Goal: Check status: Check status

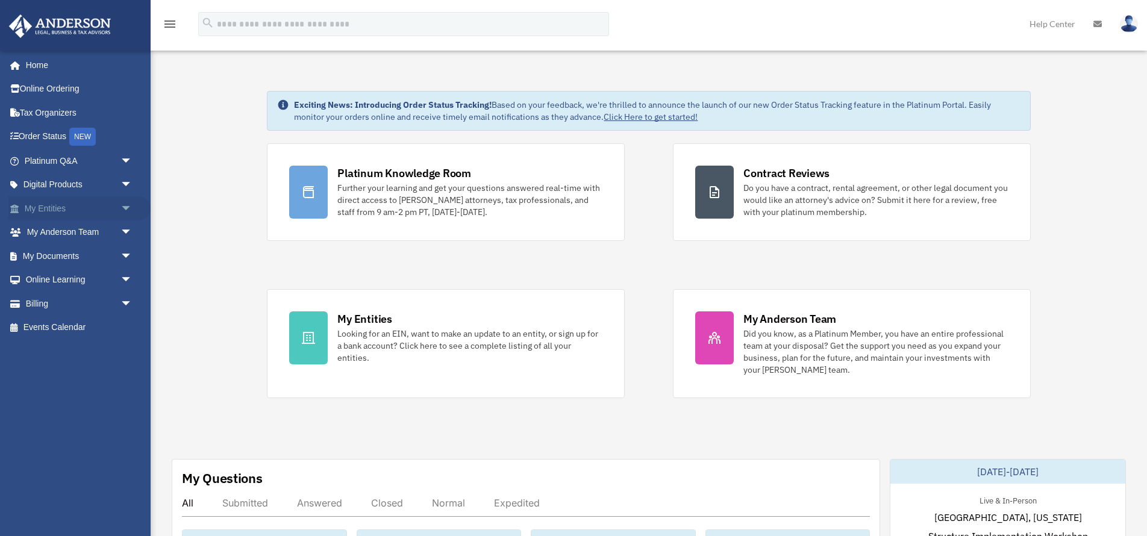
click at [43, 209] on link "My Entities arrow_drop_down" at bounding box center [79, 208] width 142 height 24
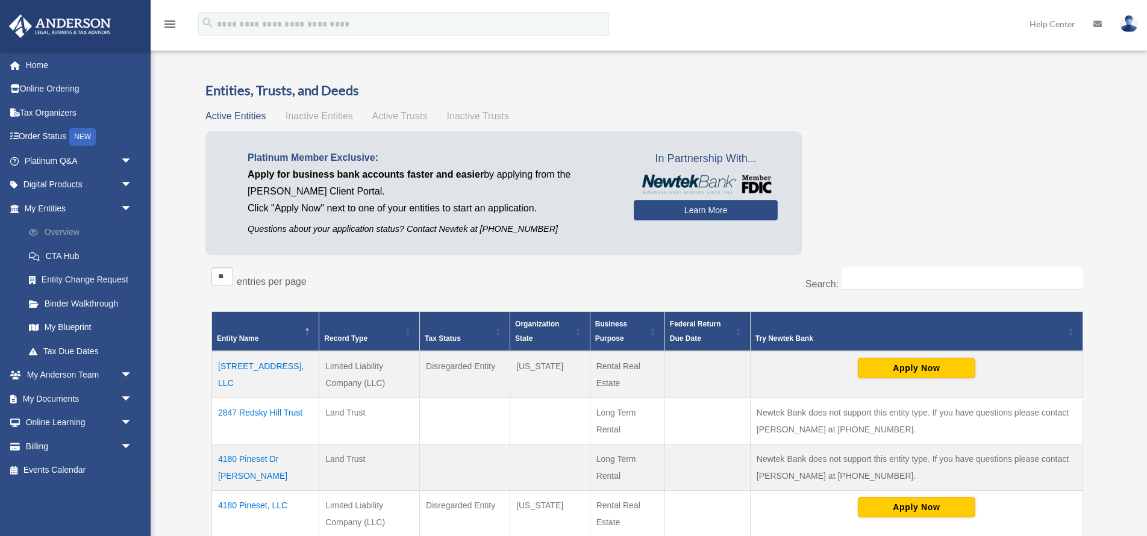
scroll to position [13, 0]
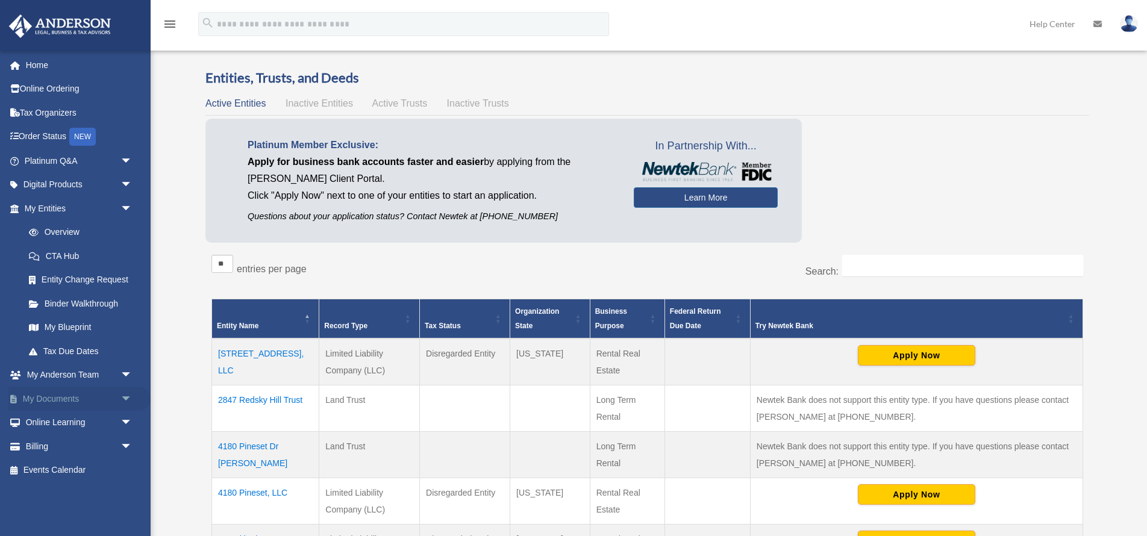
click at [76, 396] on link "My Documents arrow_drop_down" at bounding box center [79, 399] width 142 height 24
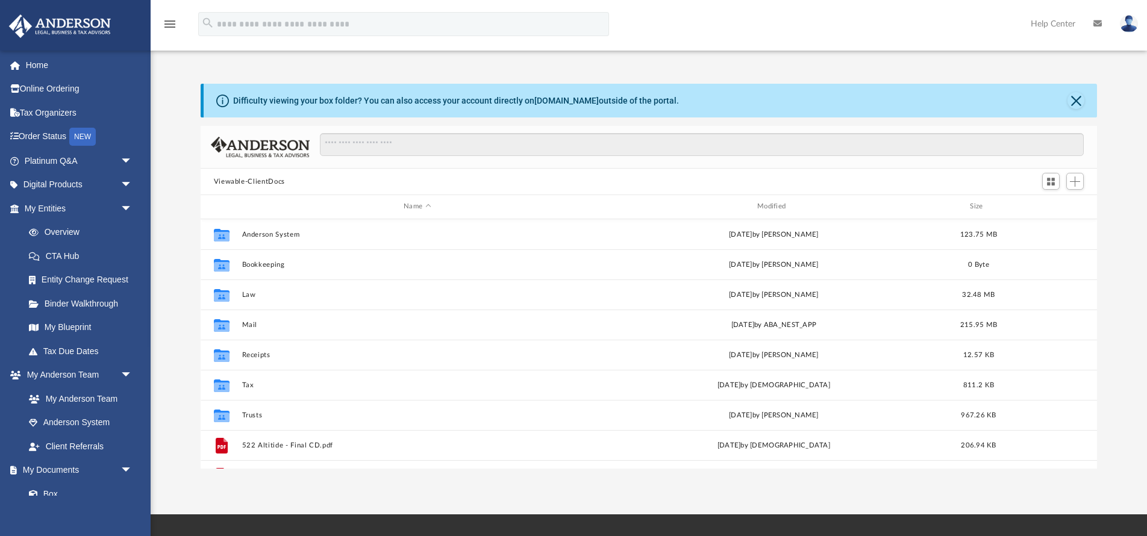
scroll to position [274, 897]
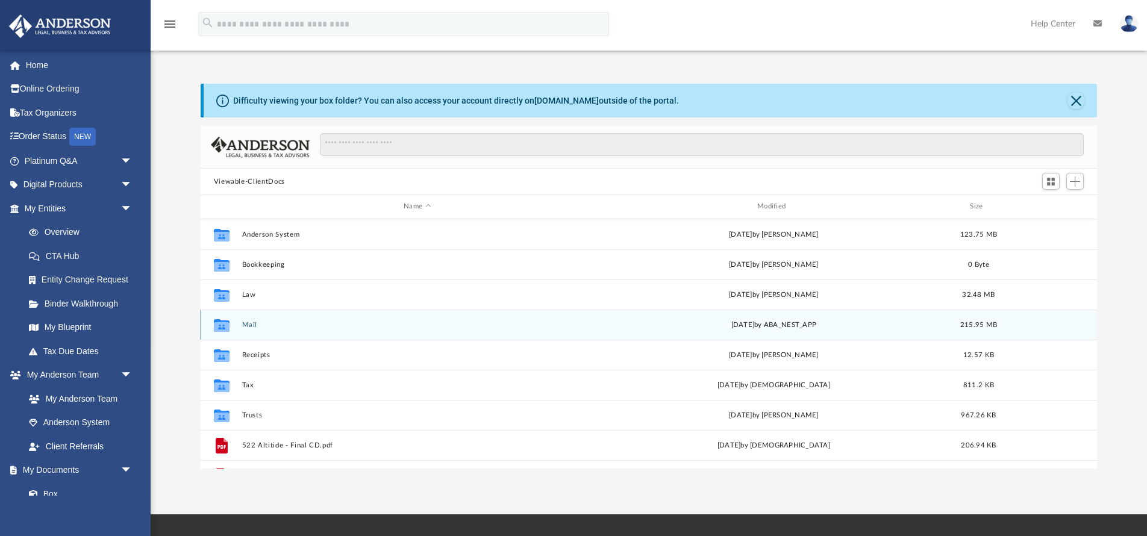
click at [250, 325] on button "Mail" at bounding box center [417, 325] width 351 height 8
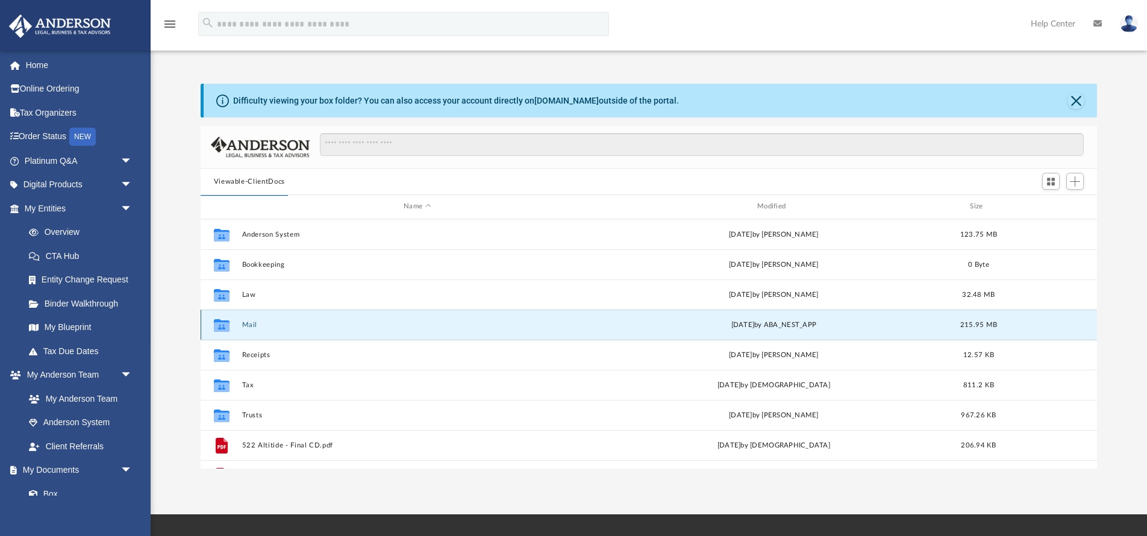
click at [250, 325] on button "Mail" at bounding box center [417, 325] width 351 height 8
click at [249, 324] on button "Mail" at bounding box center [417, 325] width 351 height 8
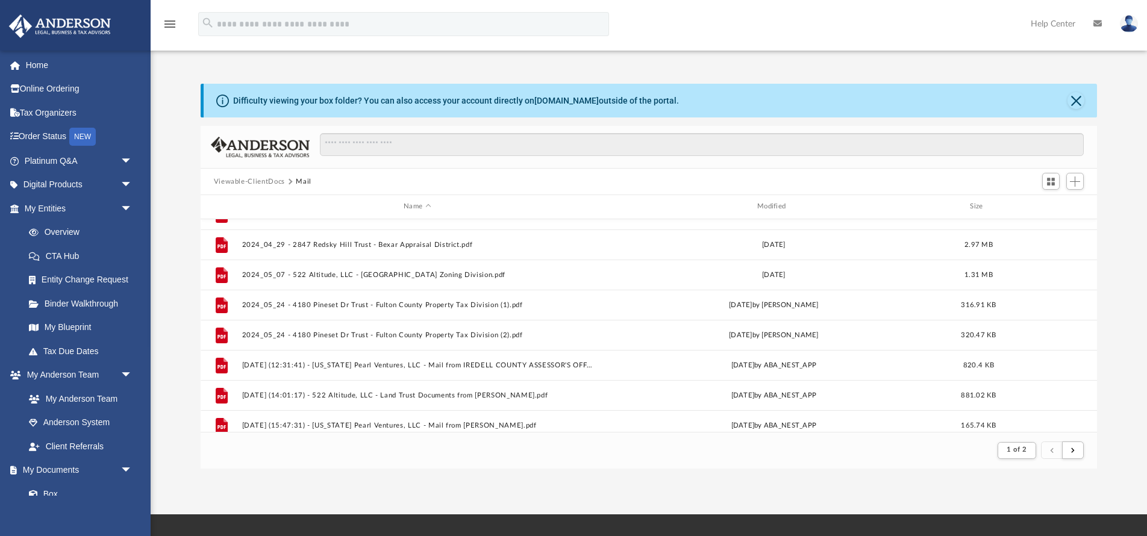
scroll to position [739, 0]
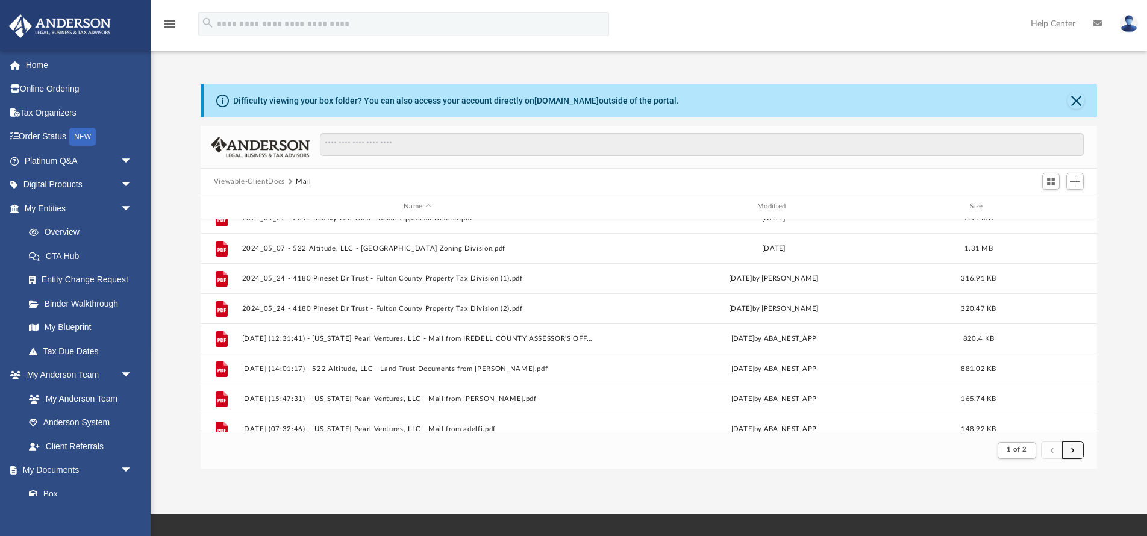
click at [1071, 453] on button "submit" at bounding box center [1073, 450] width 22 height 17
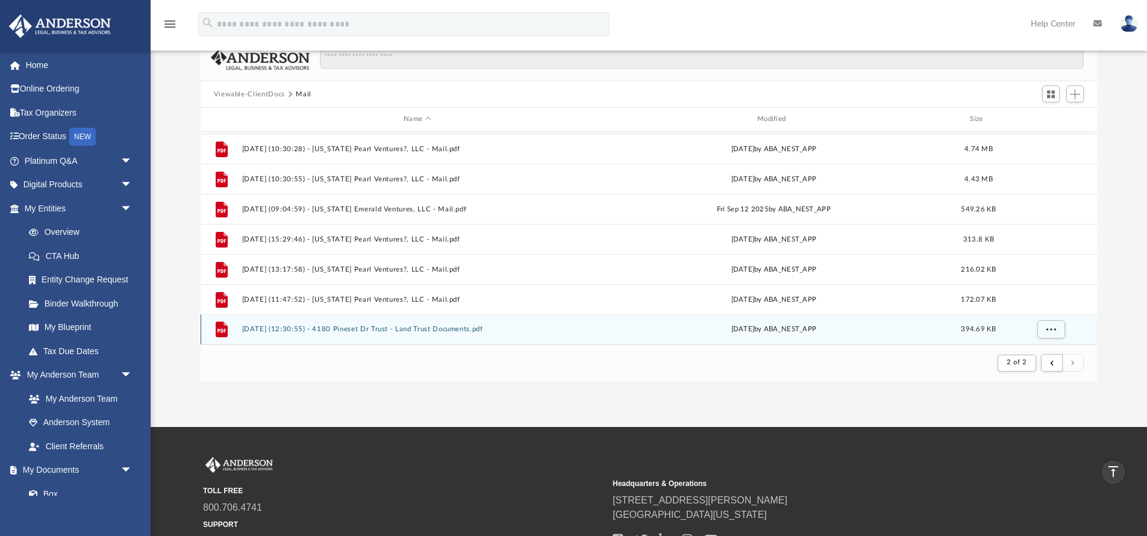
scroll to position [84, 0]
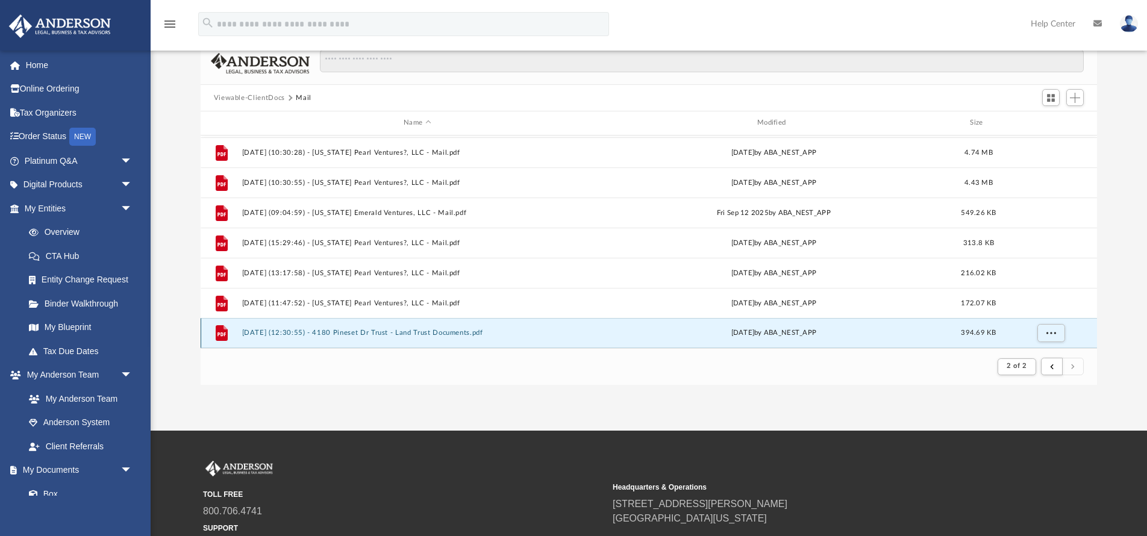
click at [425, 336] on button "2025.10.01 (12:30:55) - 4180 Pineset Dr Trust - Land Trust Documents.pdf" at bounding box center [417, 333] width 351 height 8
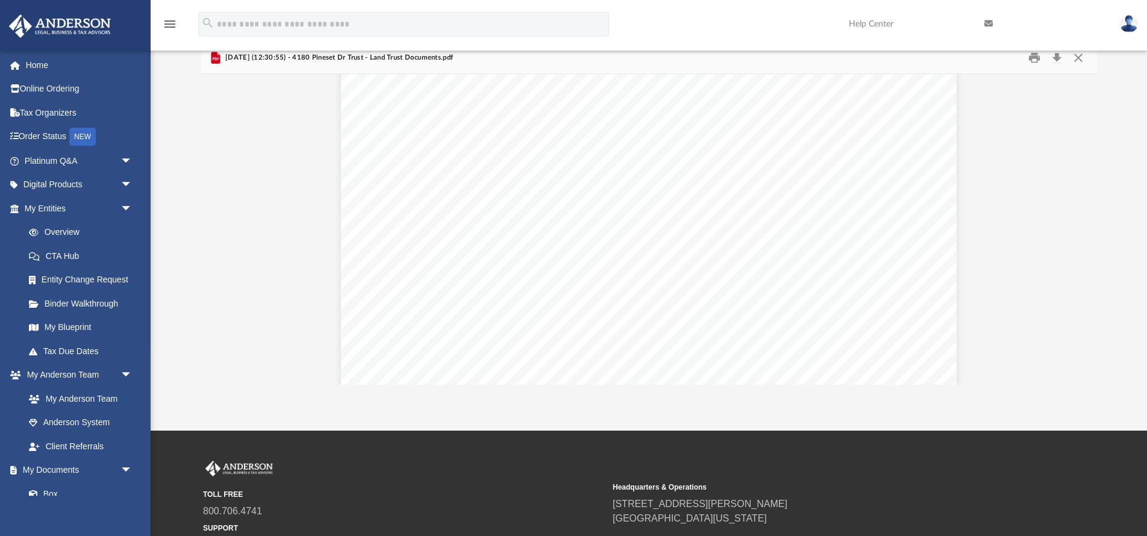
scroll to position [0, 0]
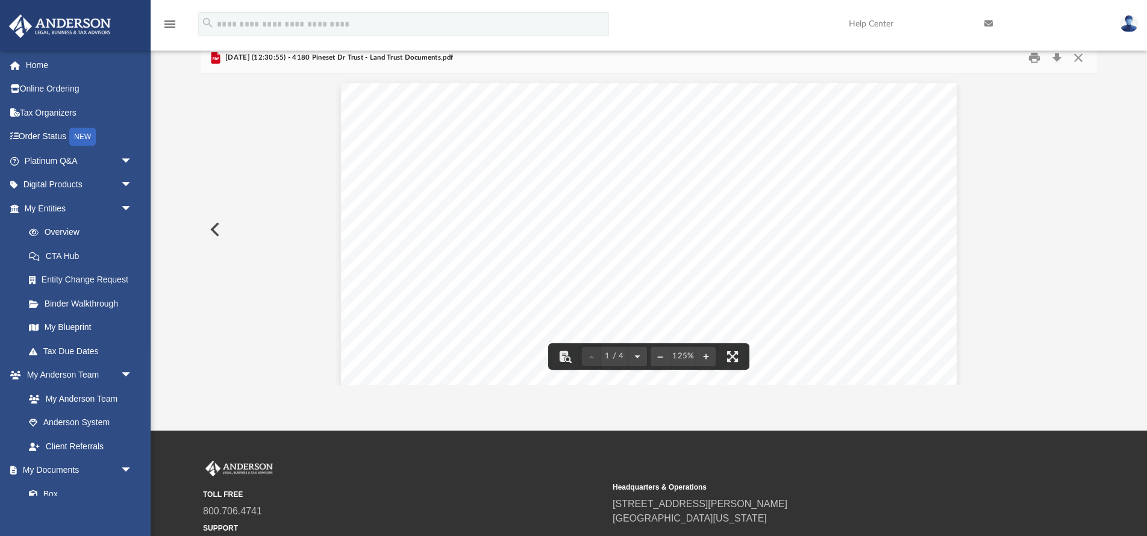
click at [843, 237] on div "Page 1" at bounding box center [648, 479] width 615 height 793
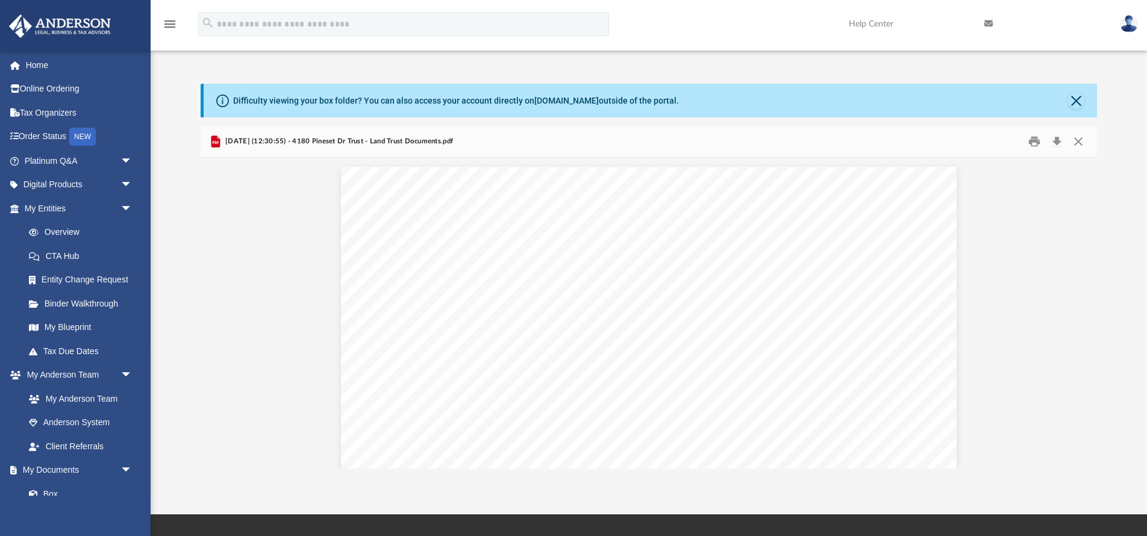
click at [1082, 142] on button "Close" at bounding box center [1079, 142] width 22 height 19
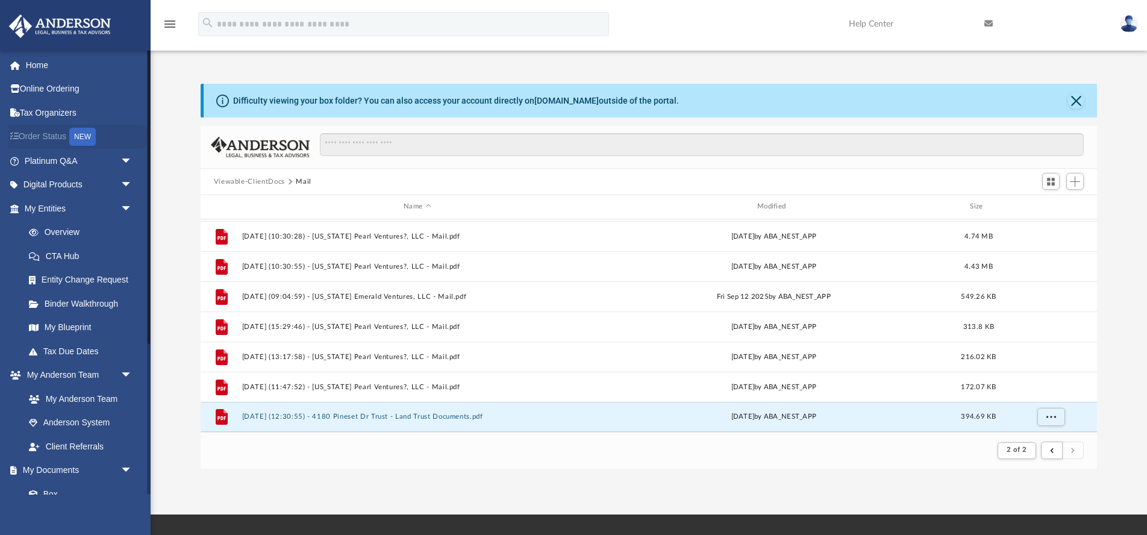
click at [34, 137] on link "Order Status NEW" at bounding box center [79, 137] width 142 height 25
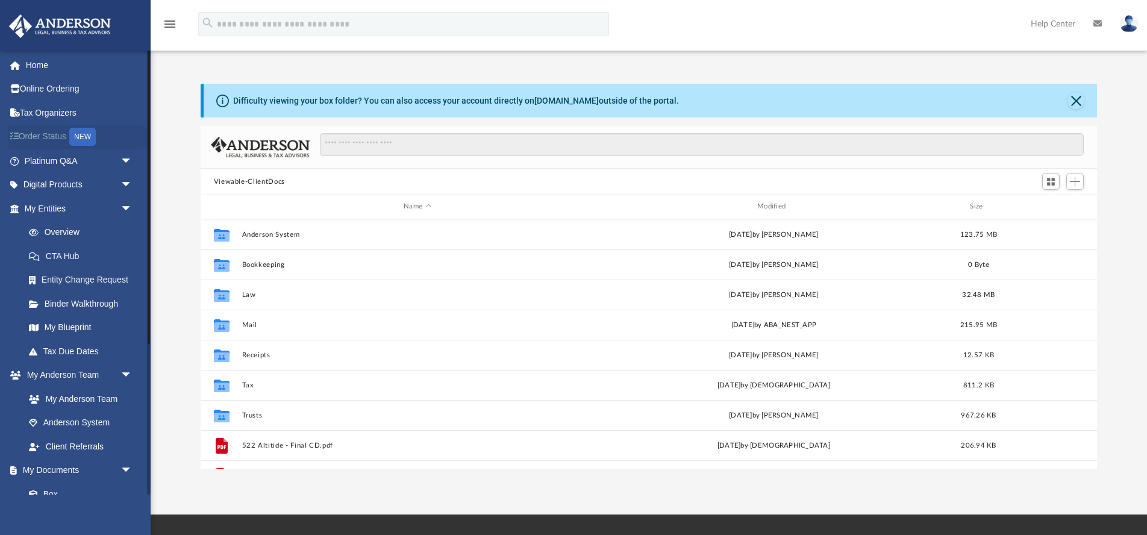
click at [47, 143] on link "Order Status NEW" at bounding box center [79, 137] width 142 height 25
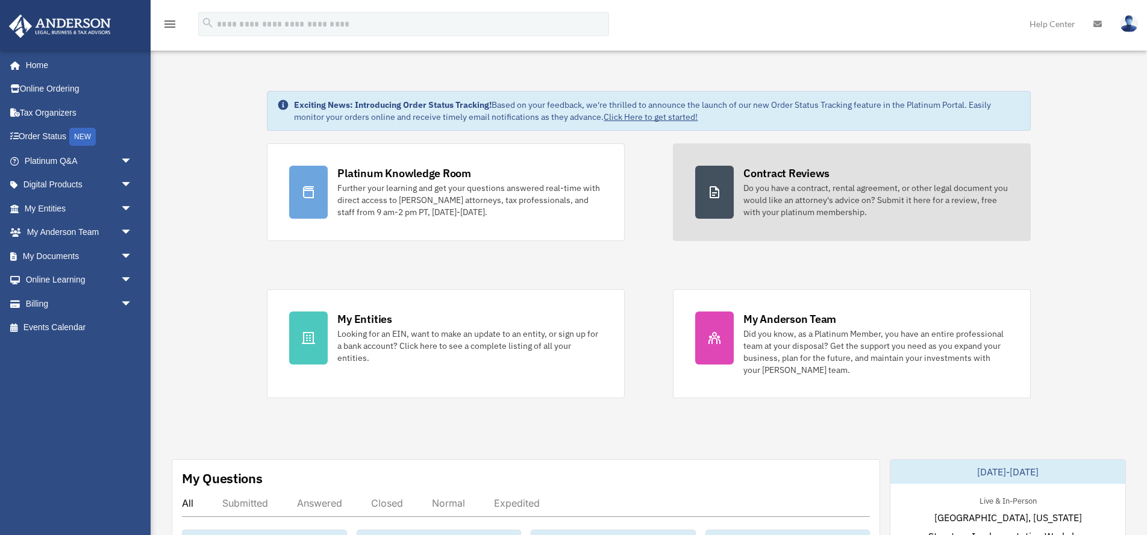
click at [769, 197] on div "Do you have a contract, rental agreement, or other legal document you would lik…" at bounding box center [876, 200] width 265 height 36
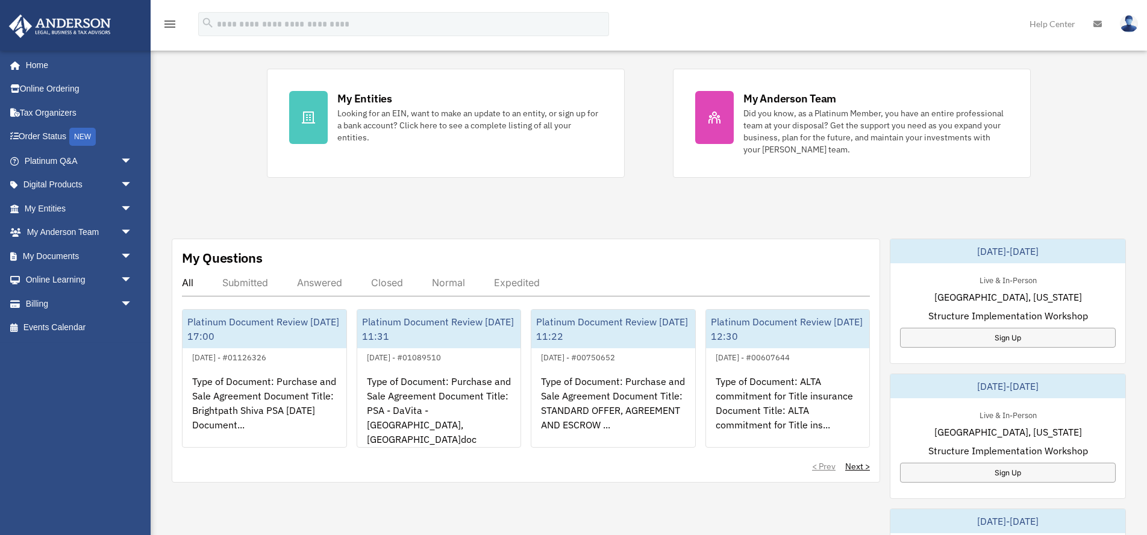
scroll to position [221, 0]
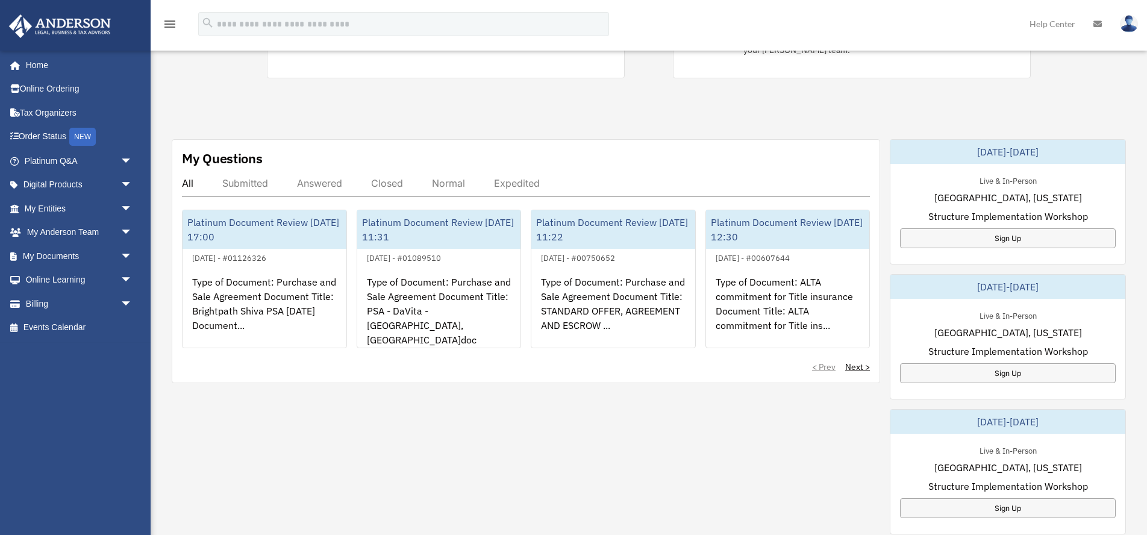
scroll to position [323, 0]
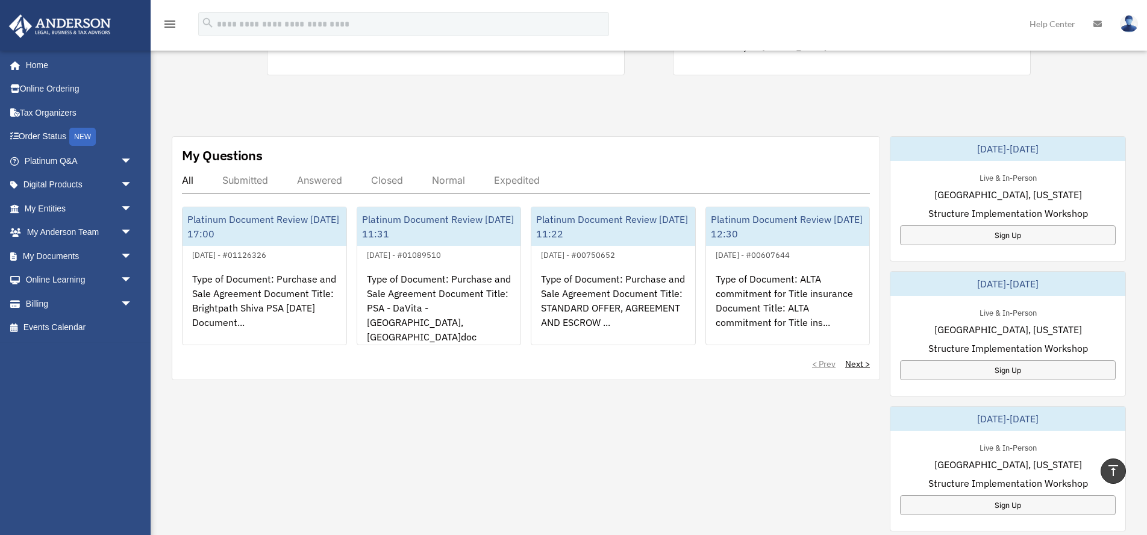
click at [315, 181] on div "Answered" at bounding box center [319, 180] width 45 height 12
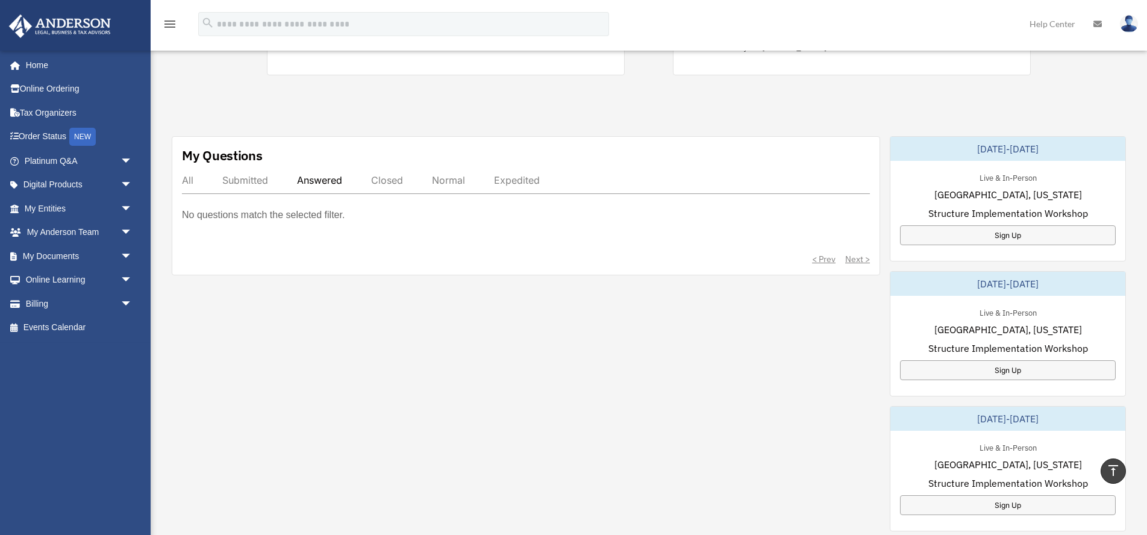
click at [238, 180] on div "Submitted" at bounding box center [245, 180] width 46 height 12
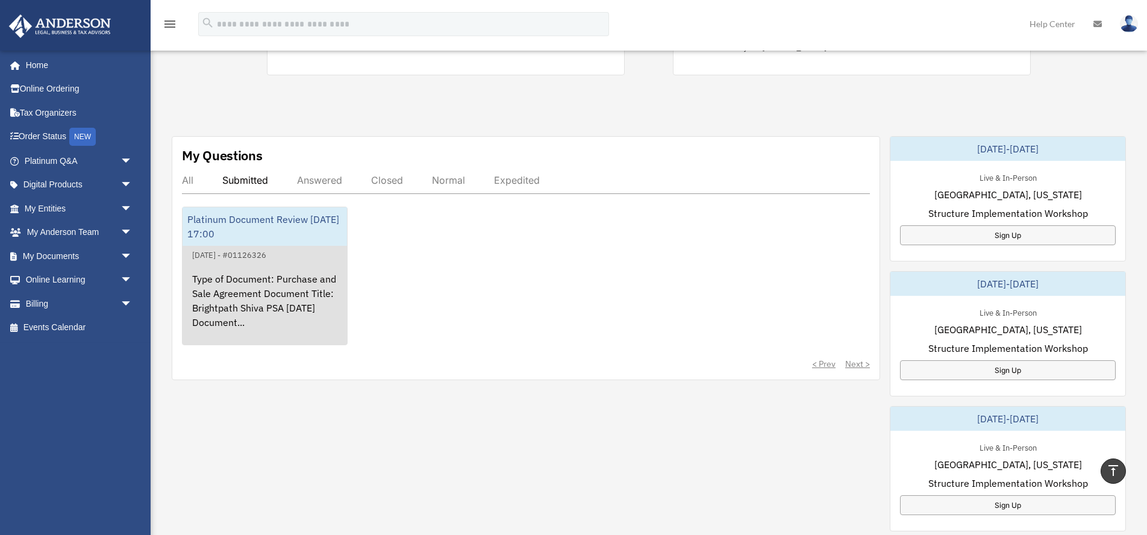
click at [280, 275] on div "Type of Document: Purchase and Sale Agreement Document Title: Brightpath Shiva …" at bounding box center [265, 309] width 164 height 94
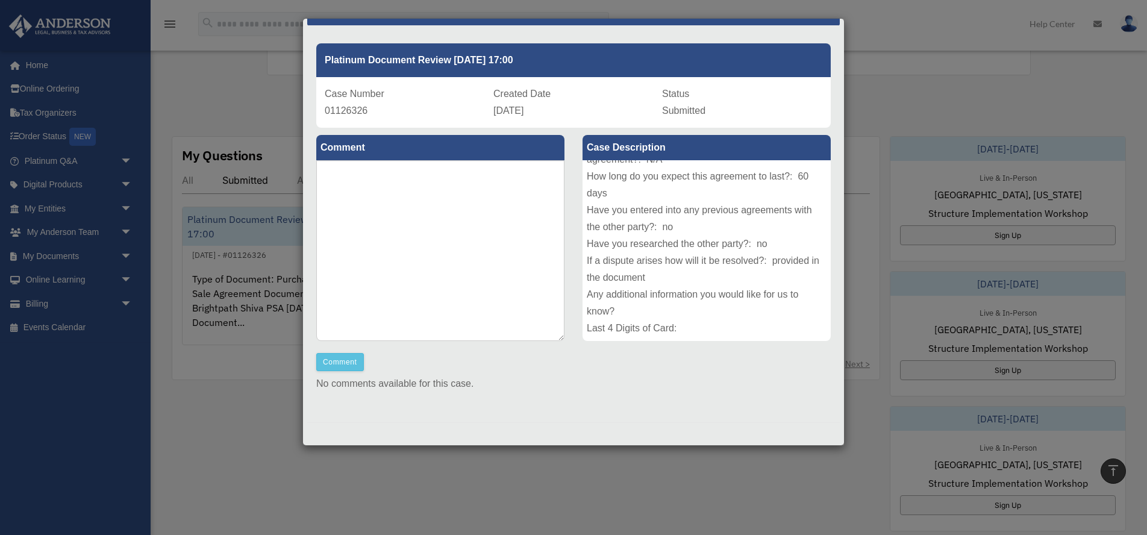
scroll to position [0, 0]
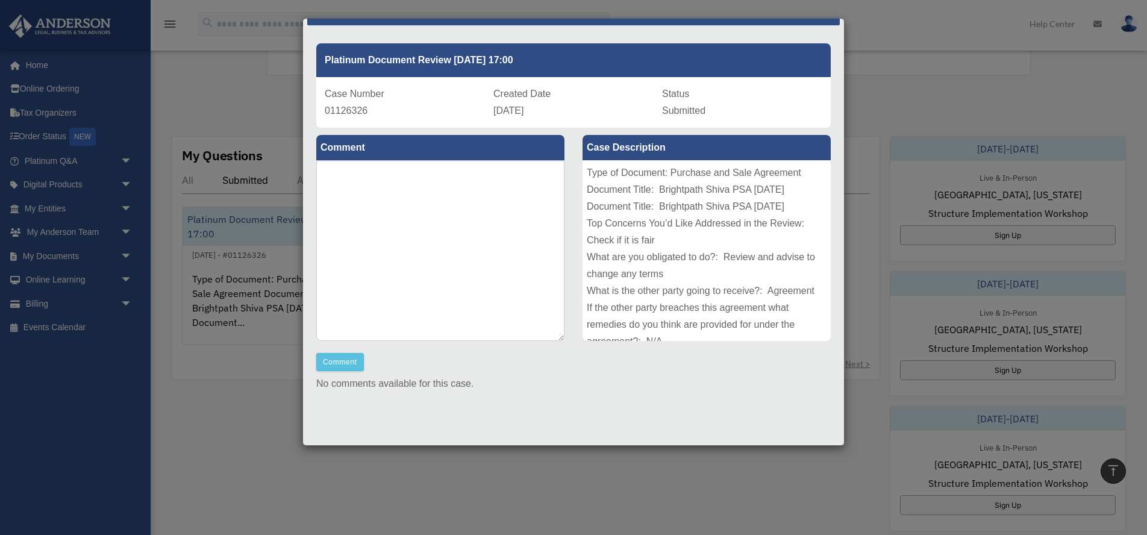
click at [904, 42] on div "Case Detail × Platinum Document Review [DATE] 17:00 Case Number 01126326 Create…" at bounding box center [573, 267] width 1147 height 535
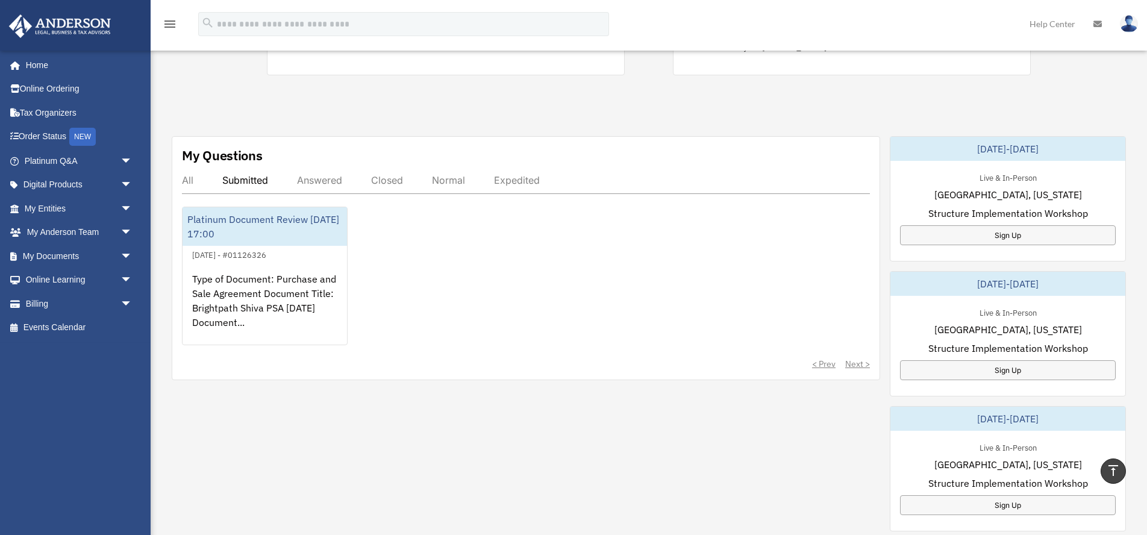
click at [190, 180] on div "All" at bounding box center [187, 180] width 11 height 12
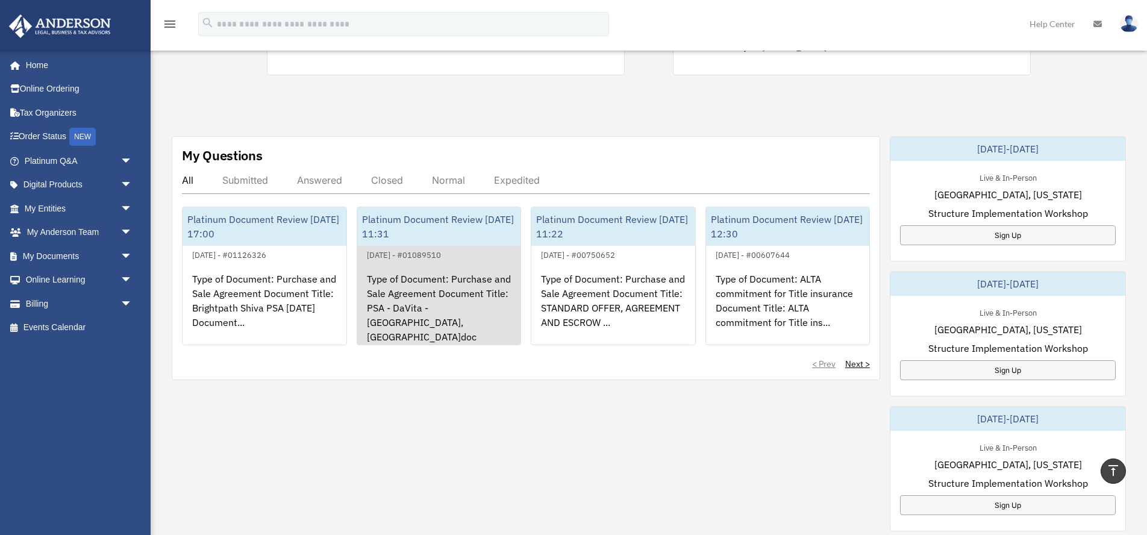
click at [481, 230] on div "Platinum Document Review [DATE] 11:31" at bounding box center [439, 226] width 164 height 39
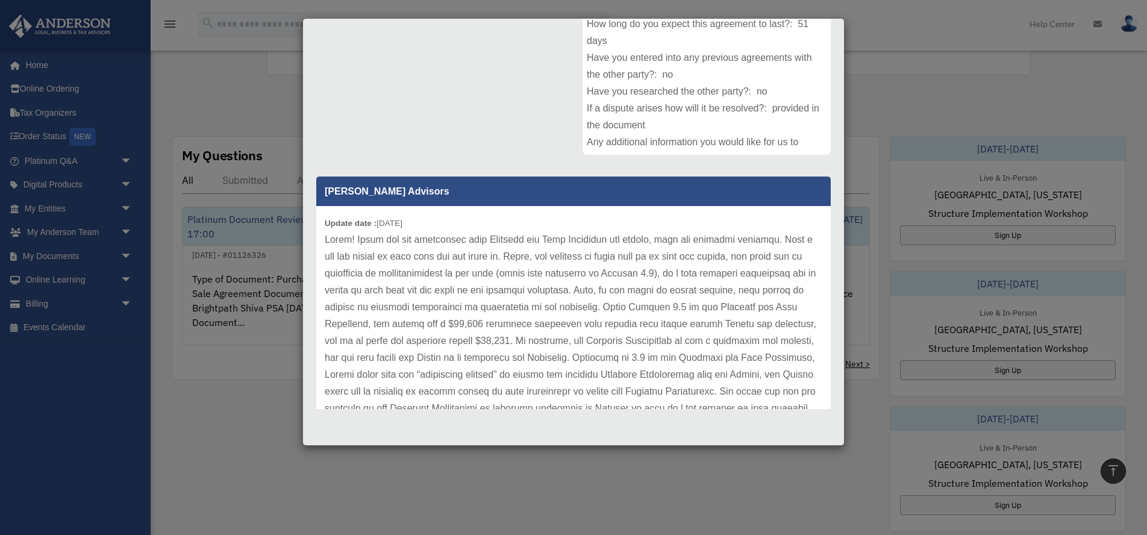
scroll to position [219, 0]
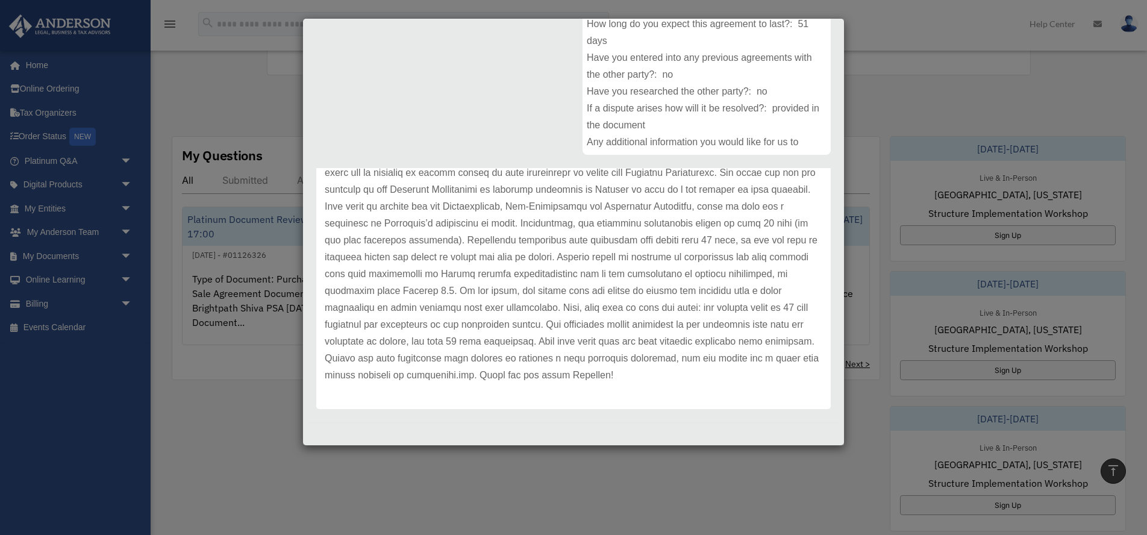
click at [253, 454] on div "Case Detail × Platinum Document Review [DATE] 11:31 Case Number 01089510 Create…" at bounding box center [573, 267] width 1147 height 535
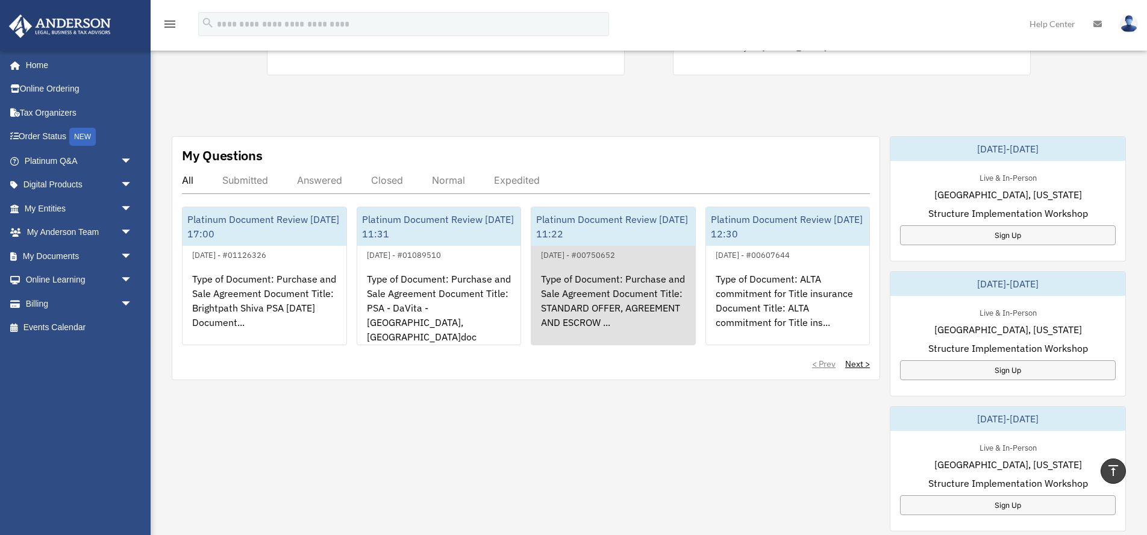
click at [654, 235] on div "Platinum Document Review [DATE] 11:22" at bounding box center [613, 226] width 164 height 39
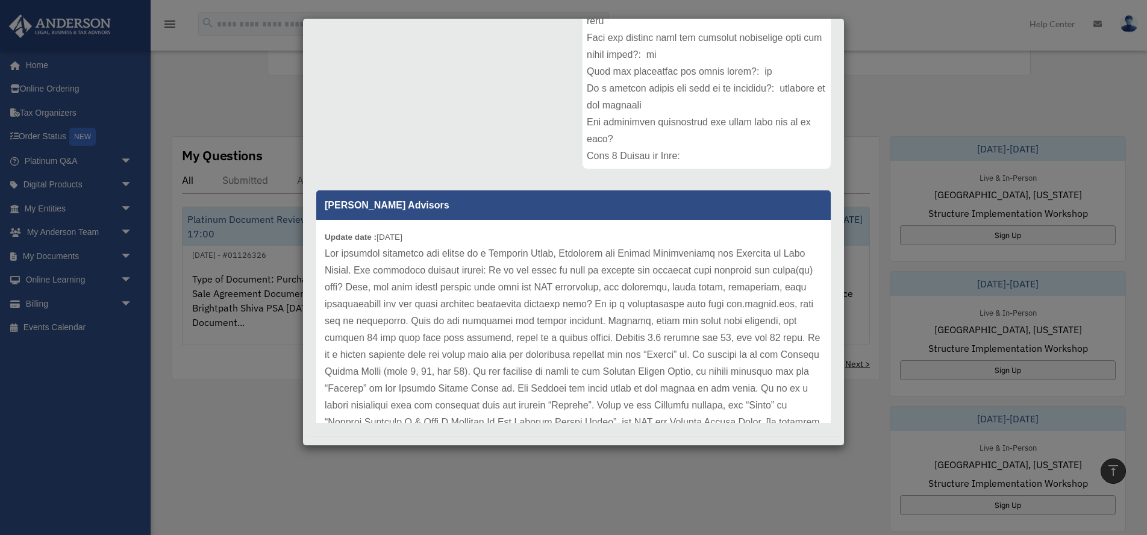
scroll to position [151, 0]
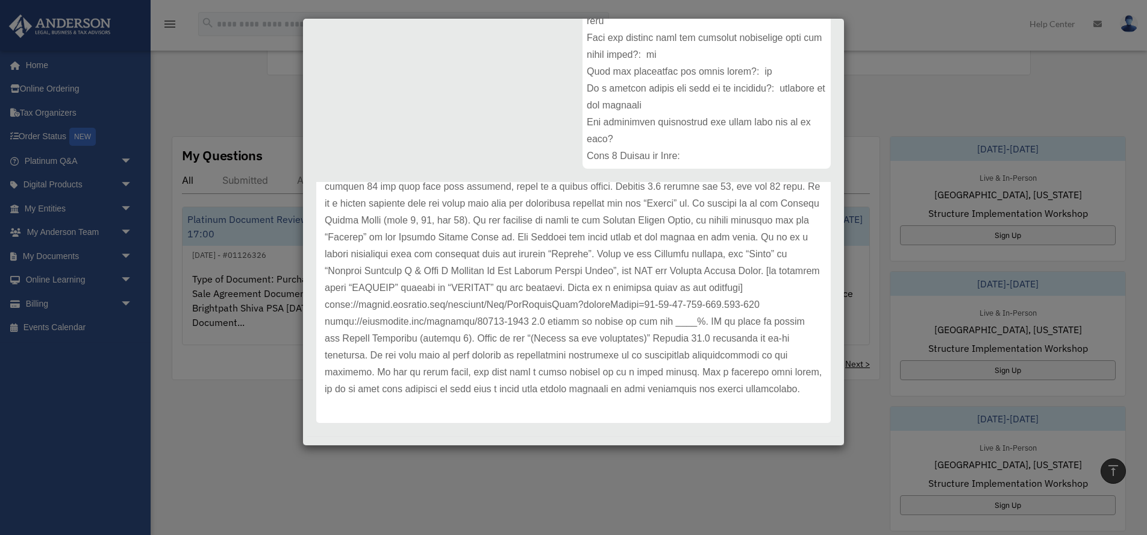
click at [704, 453] on div "Case Detail × Platinum Document Review [DATE] 11:22 Case Number 00750652 Create…" at bounding box center [573, 267] width 1147 height 535
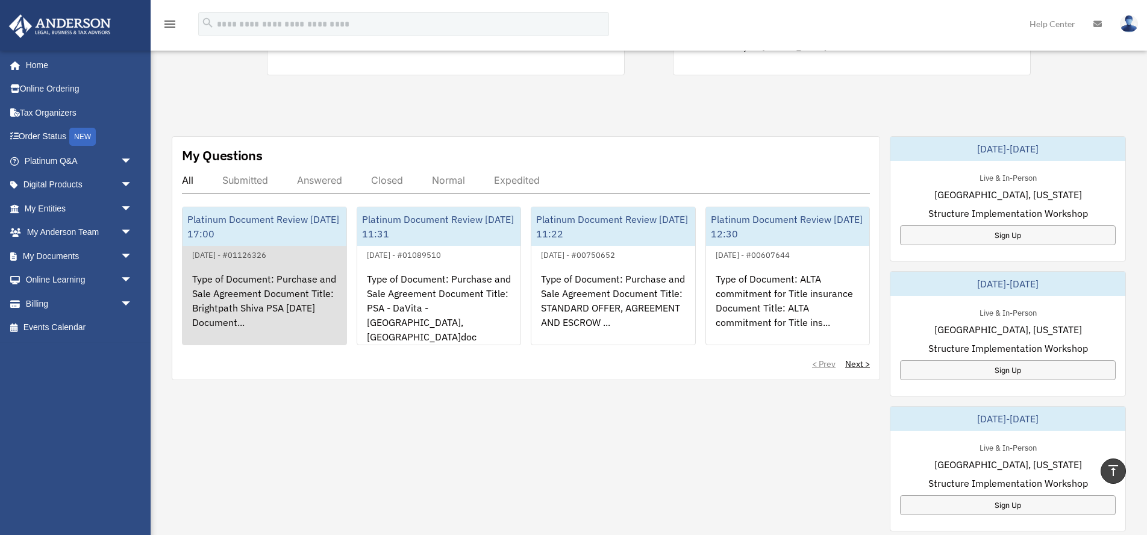
click at [276, 248] on div "[DATE] - #01126326" at bounding box center [229, 254] width 93 height 13
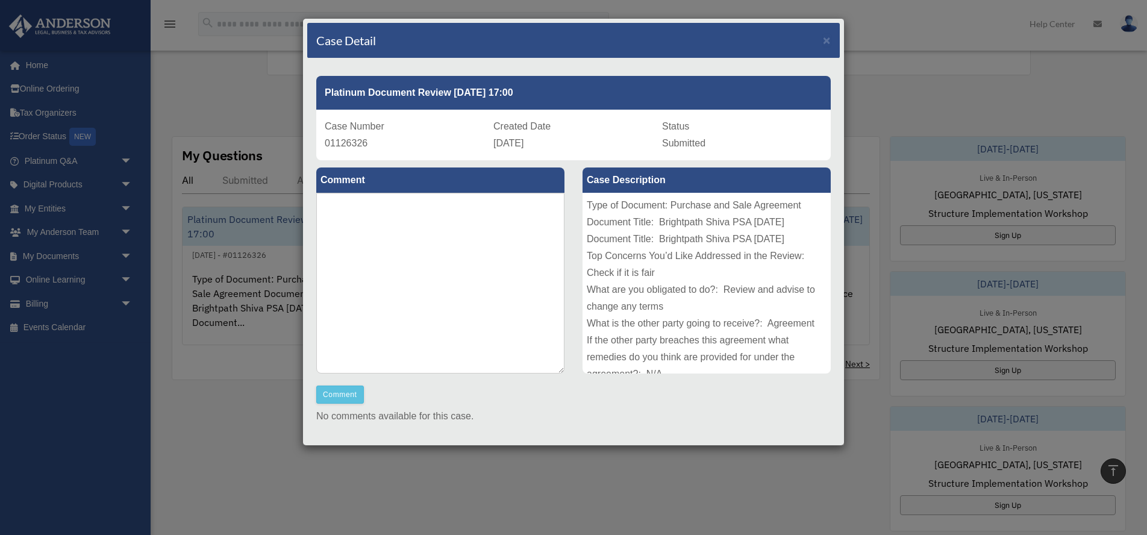
scroll to position [182, 0]
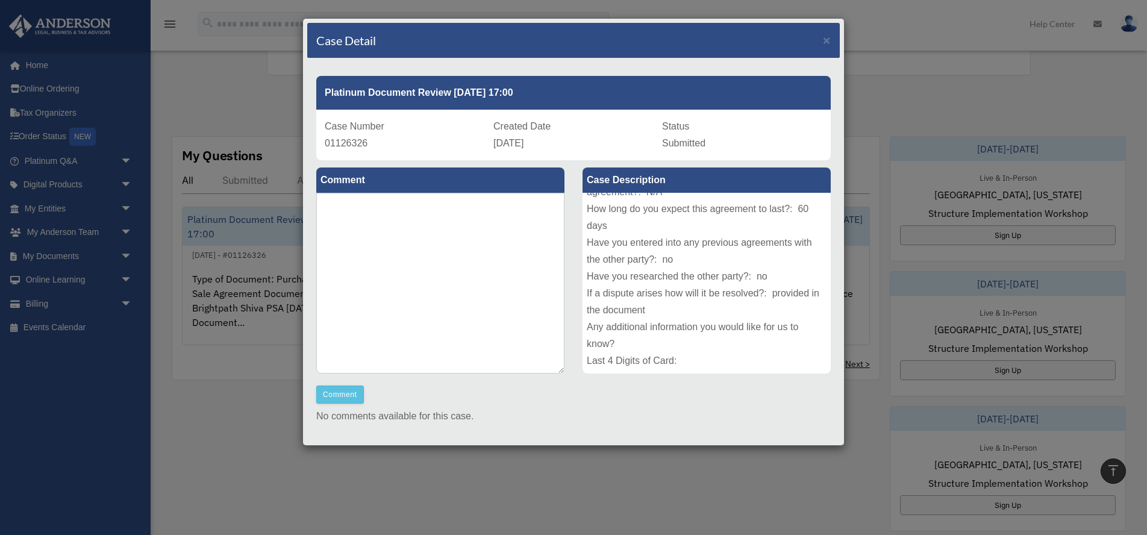
click at [831, 39] on div "Case Detail ×" at bounding box center [573, 41] width 533 height 36
click at [828, 42] on span "×" at bounding box center [827, 40] width 8 height 14
